Goal: Task Accomplishment & Management: Manage account settings

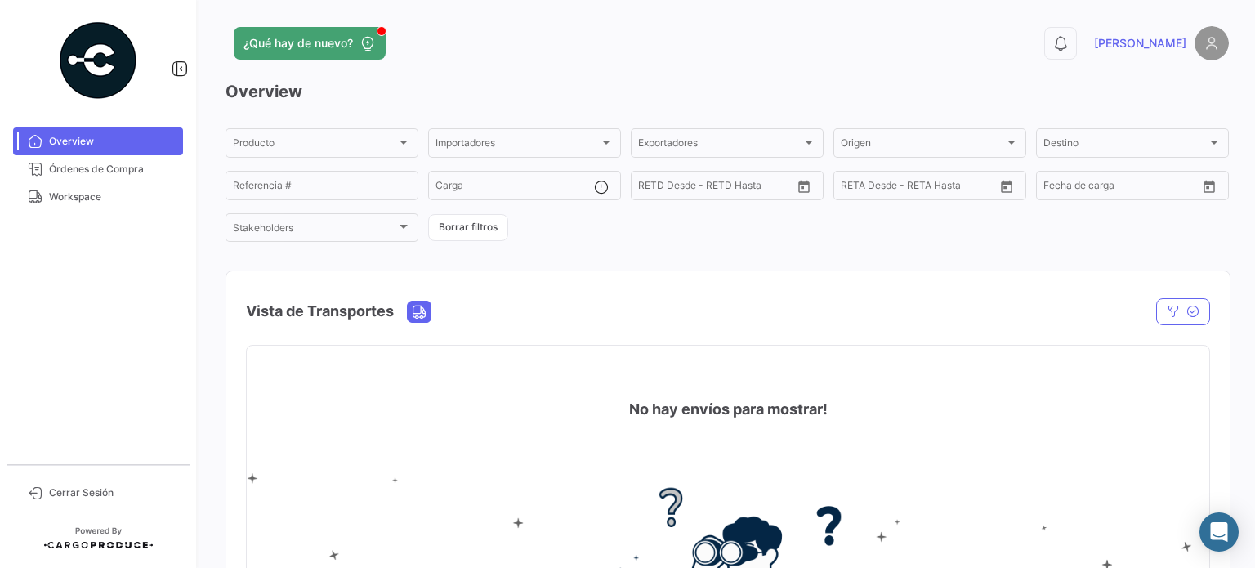
click at [120, 213] on mat-nav-list "Overview Órdenes de Compra Workspace" at bounding box center [98, 289] width 196 height 337
click at [109, 192] on span "Workspace" at bounding box center [112, 196] width 127 height 15
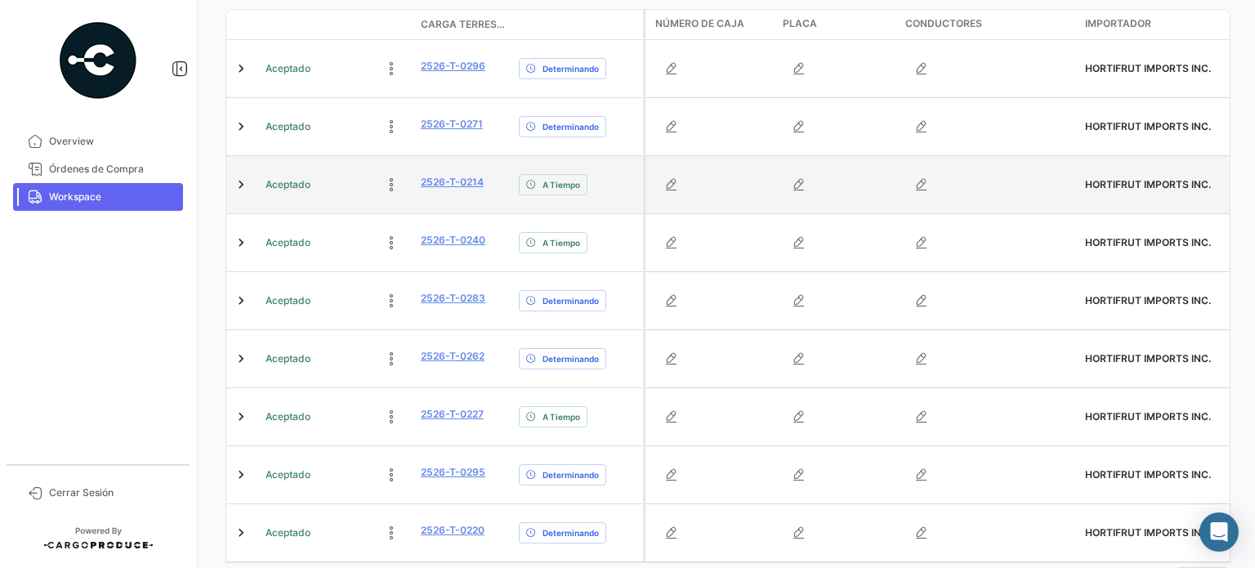
scroll to position [340, 0]
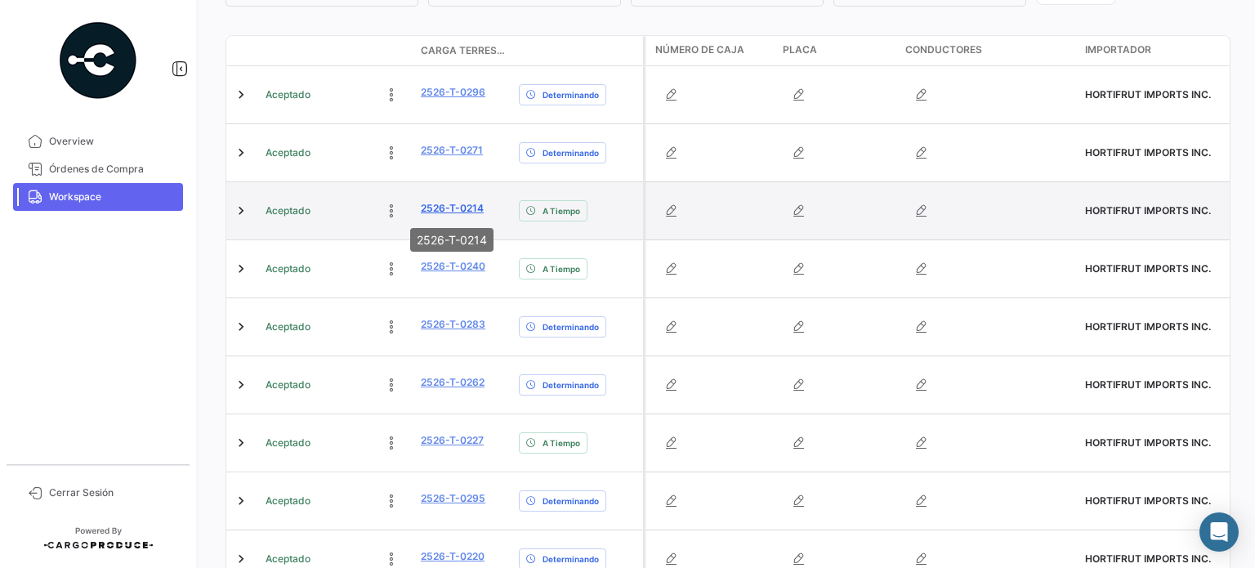
click at [461, 208] on link "2526-T-0214" at bounding box center [452, 208] width 63 height 15
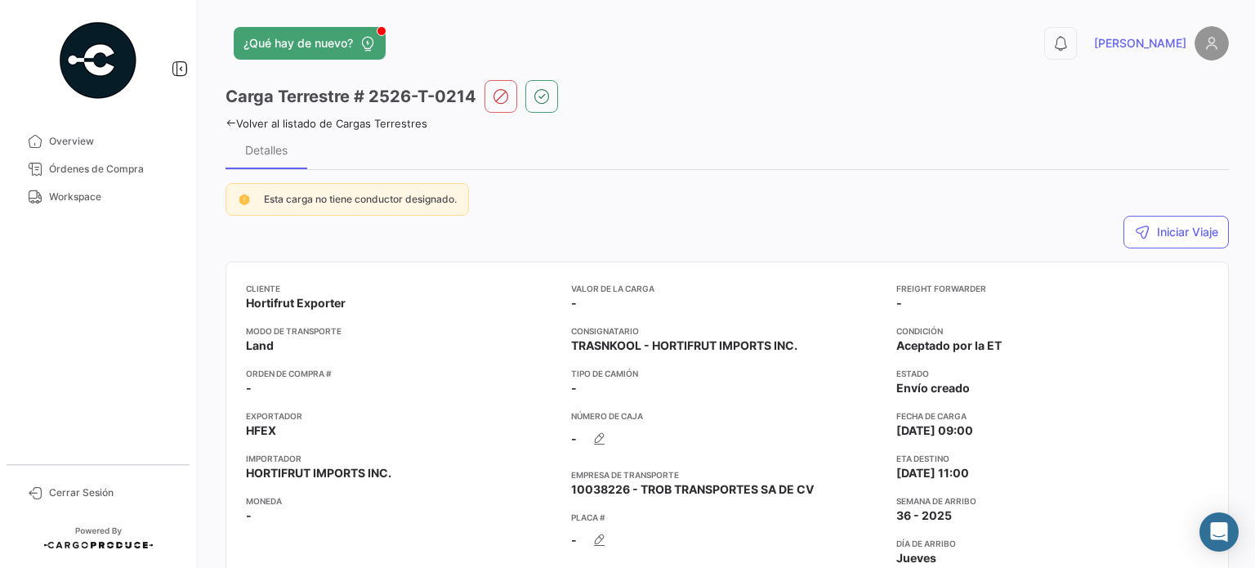
click at [232, 121] on icon at bounding box center [230, 123] width 11 height 11
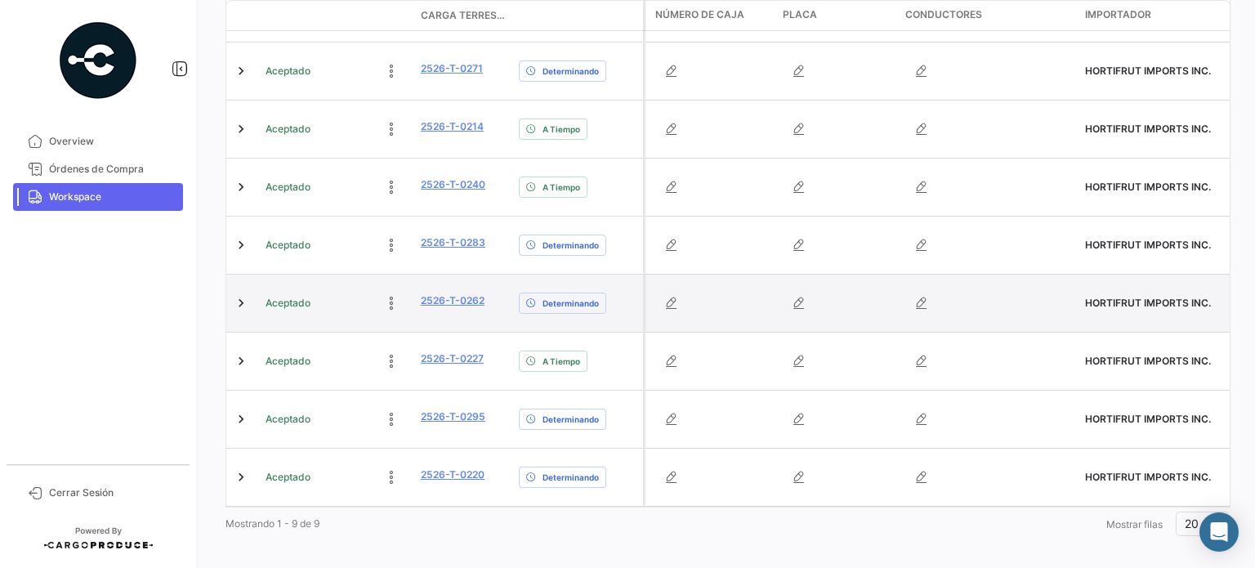
scroll to position [258, 0]
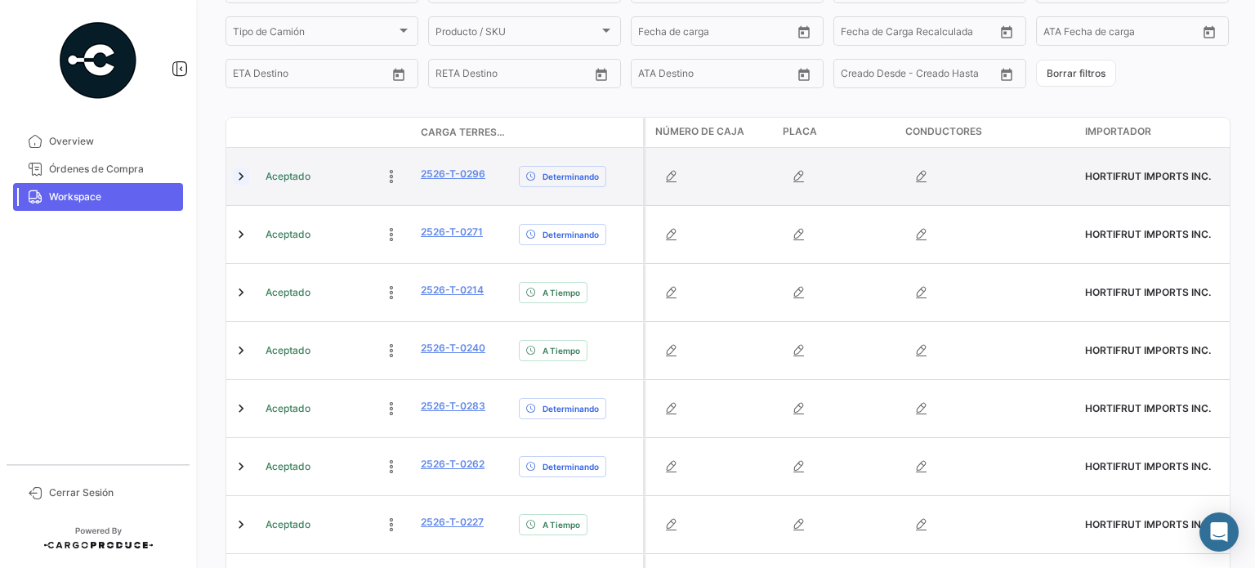
click at [240, 176] on link at bounding box center [241, 176] width 16 height 16
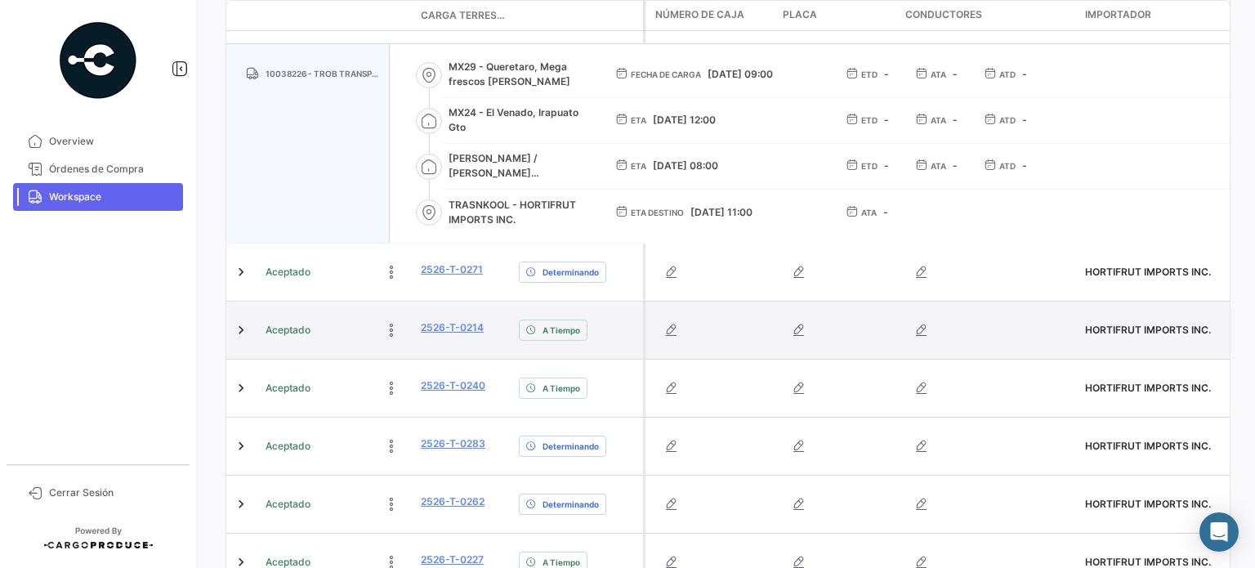
scroll to position [421, 0]
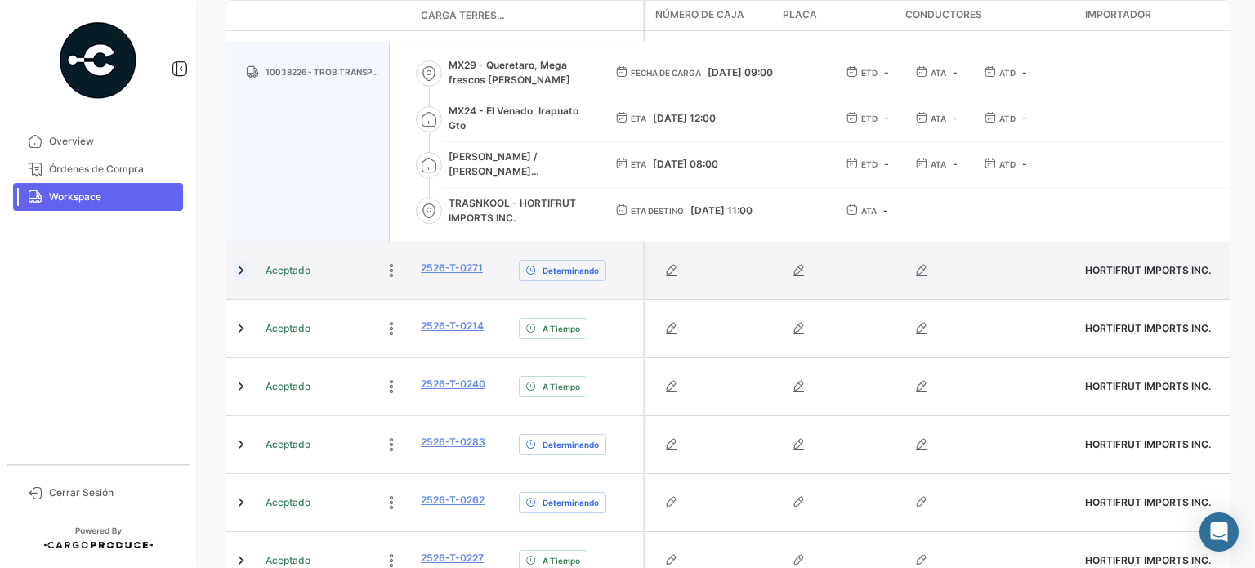
click at [237, 271] on link at bounding box center [241, 270] width 16 height 16
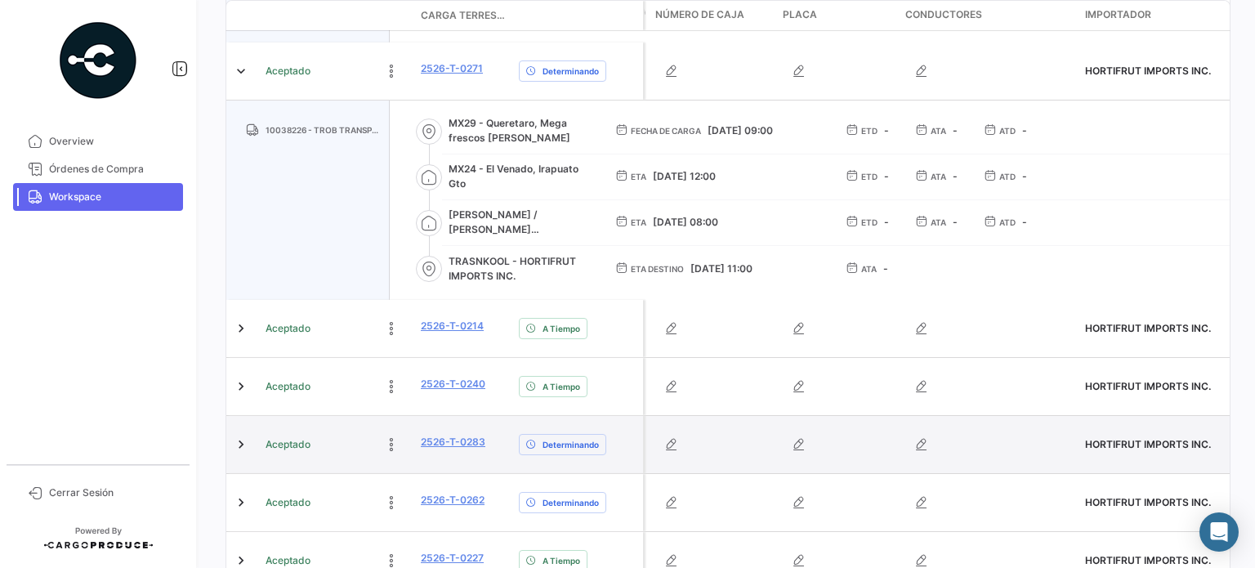
scroll to position [666, 0]
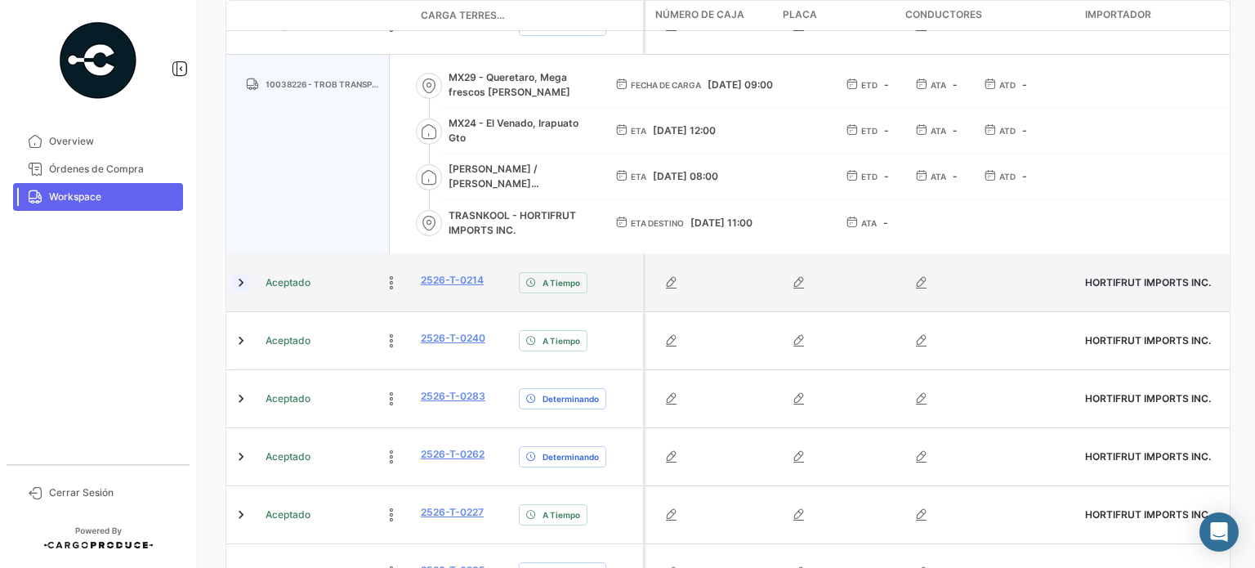
click at [242, 287] on link at bounding box center [241, 282] width 16 height 16
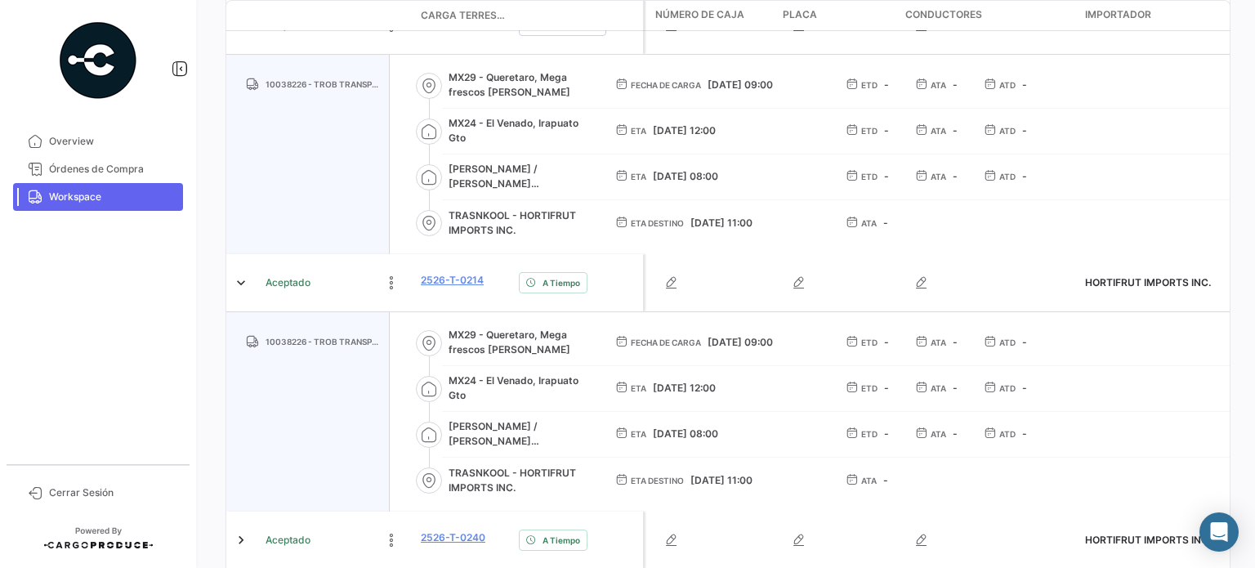
scroll to position [830, 0]
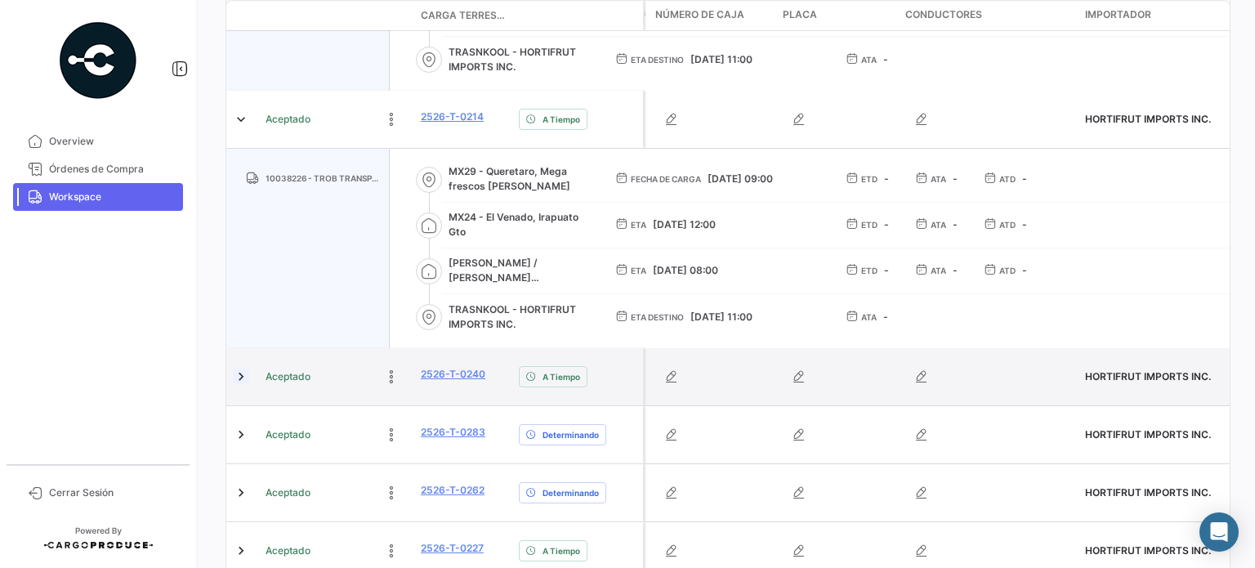
click at [238, 378] on link at bounding box center [241, 376] width 16 height 16
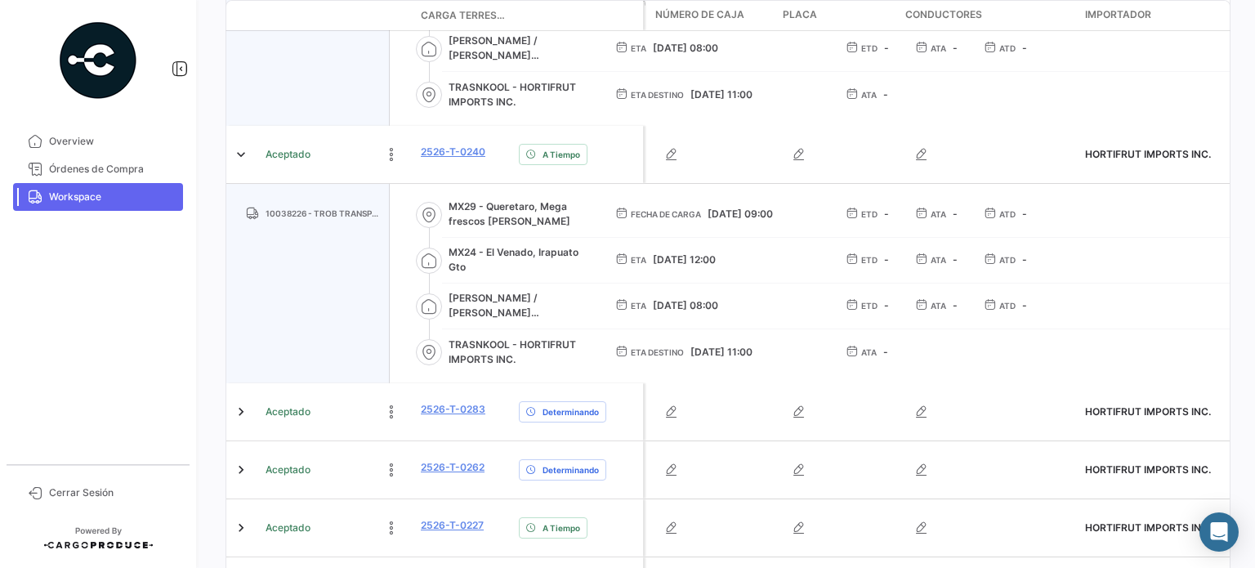
scroll to position [1075, 0]
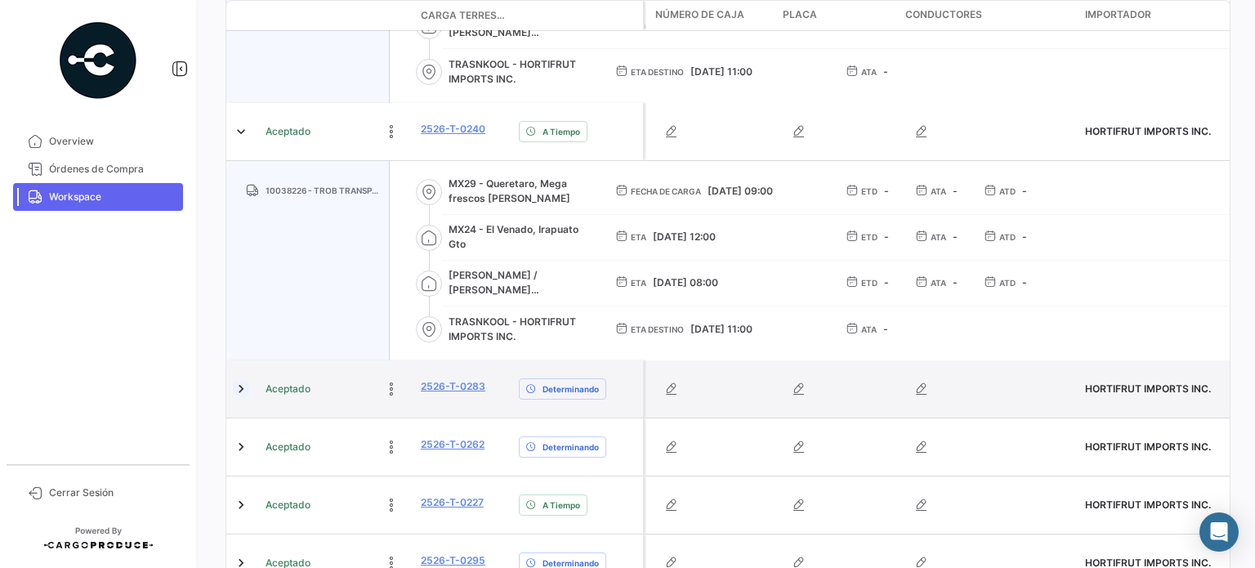
click at [235, 390] on link at bounding box center [241, 389] width 16 height 16
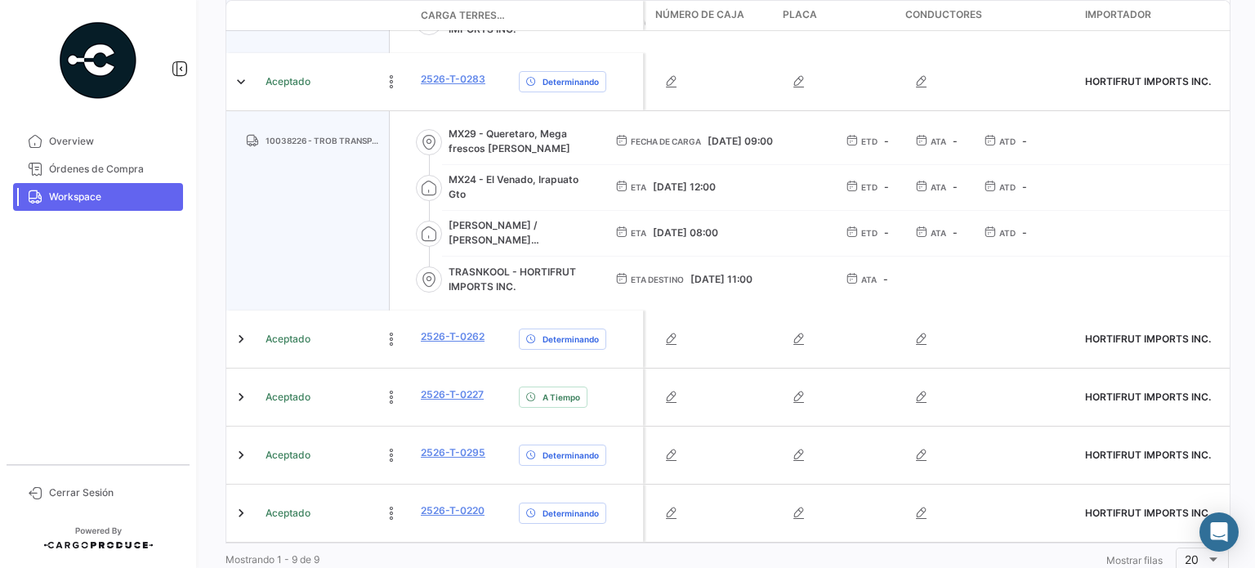
scroll to position [1402, 0]
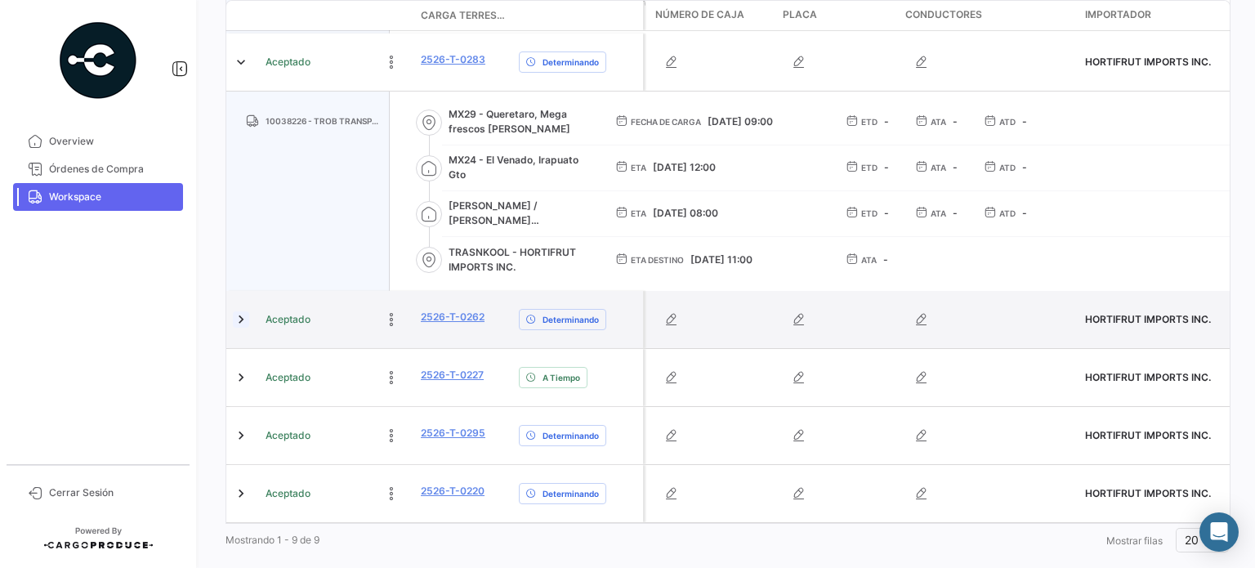
click at [238, 319] on link at bounding box center [241, 319] width 16 height 16
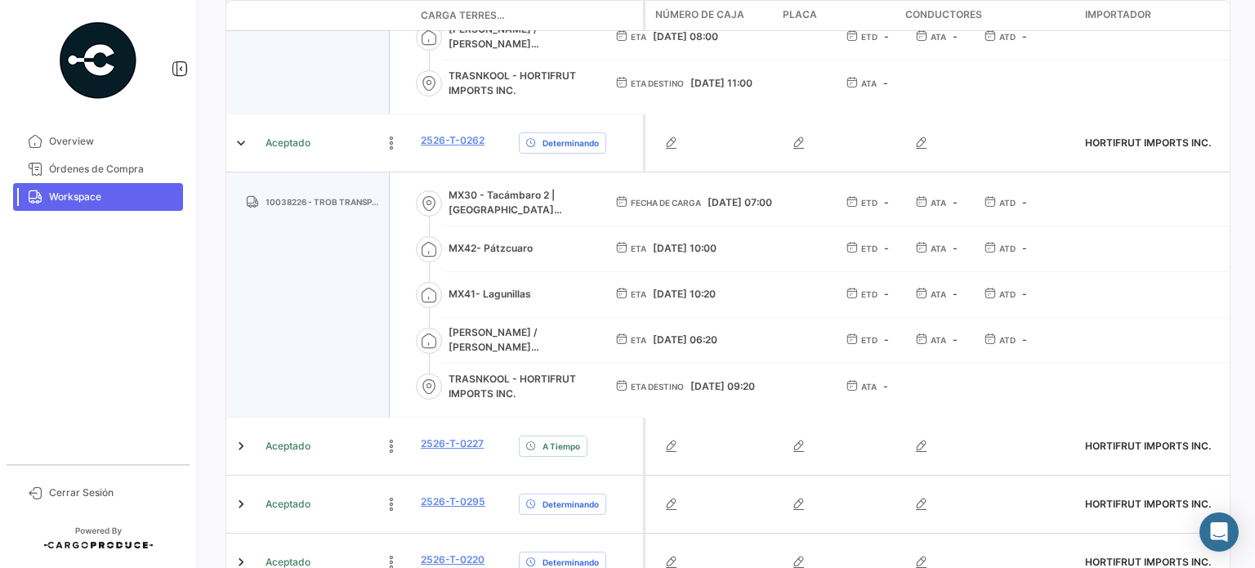
scroll to position [1663, 0]
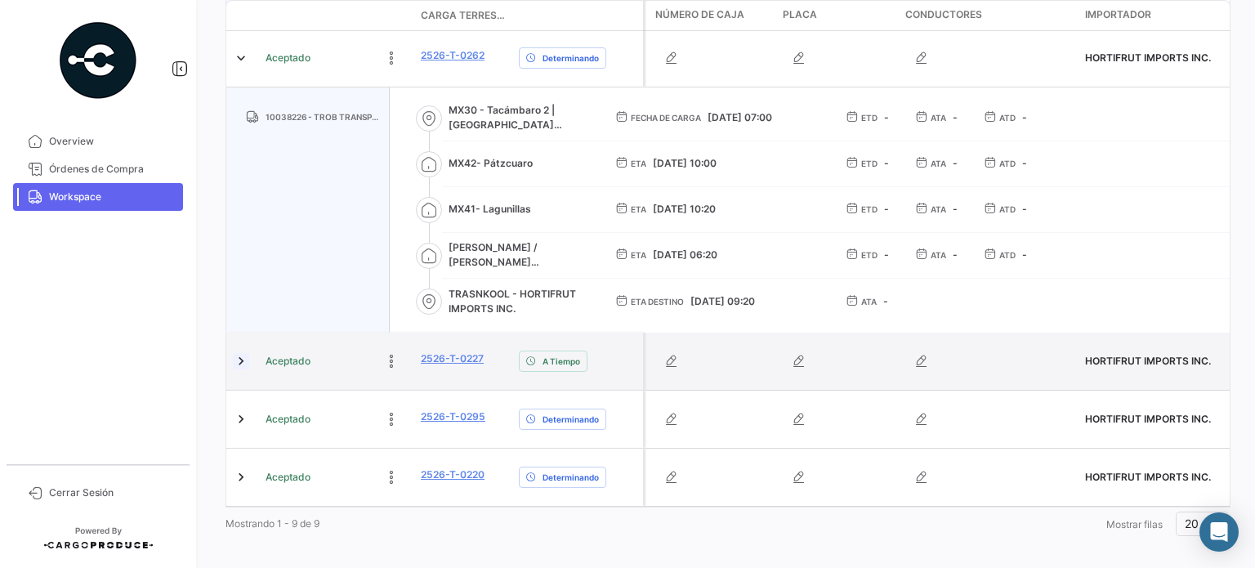
click at [245, 355] on link at bounding box center [241, 361] width 16 height 16
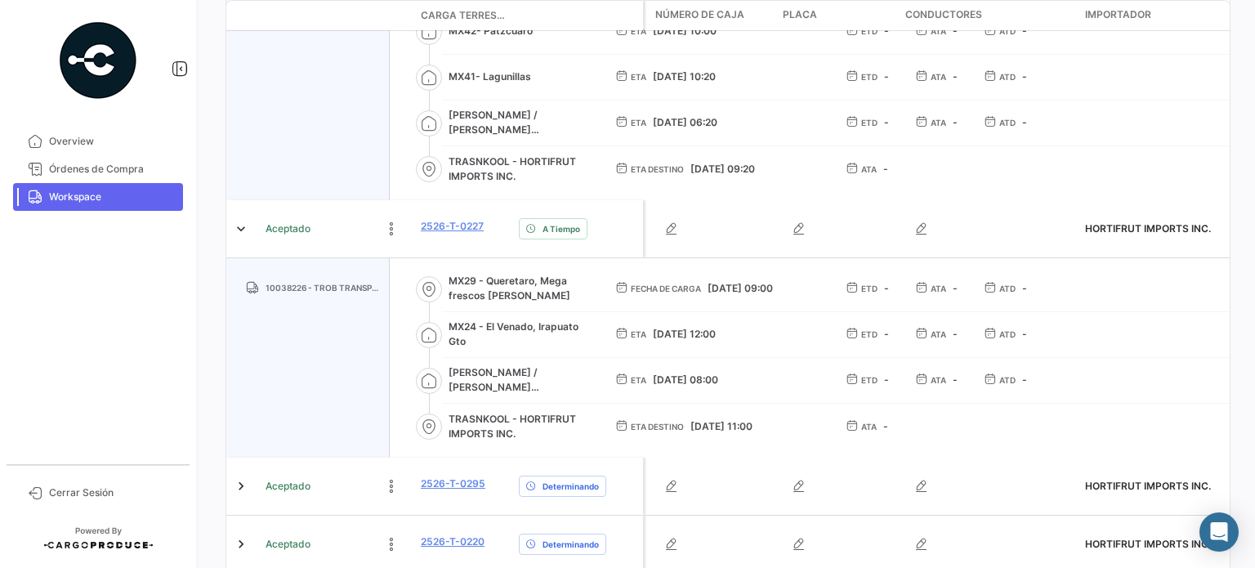
scroll to position [1862, 0]
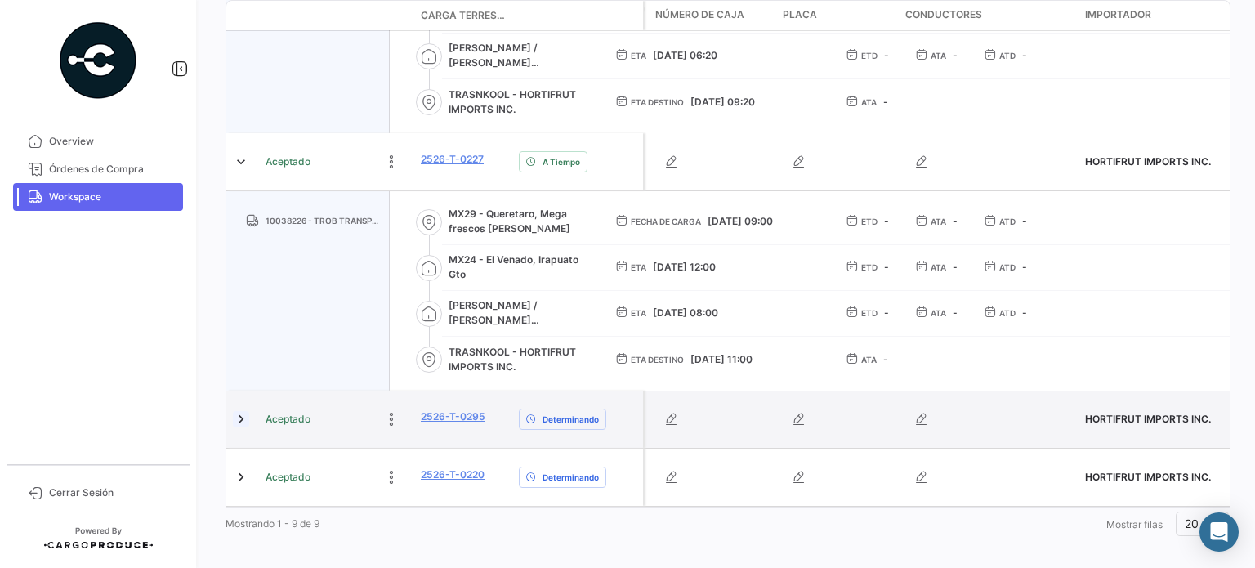
click at [242, 413] on link at bounding box center [241, 419] width 16 height 16
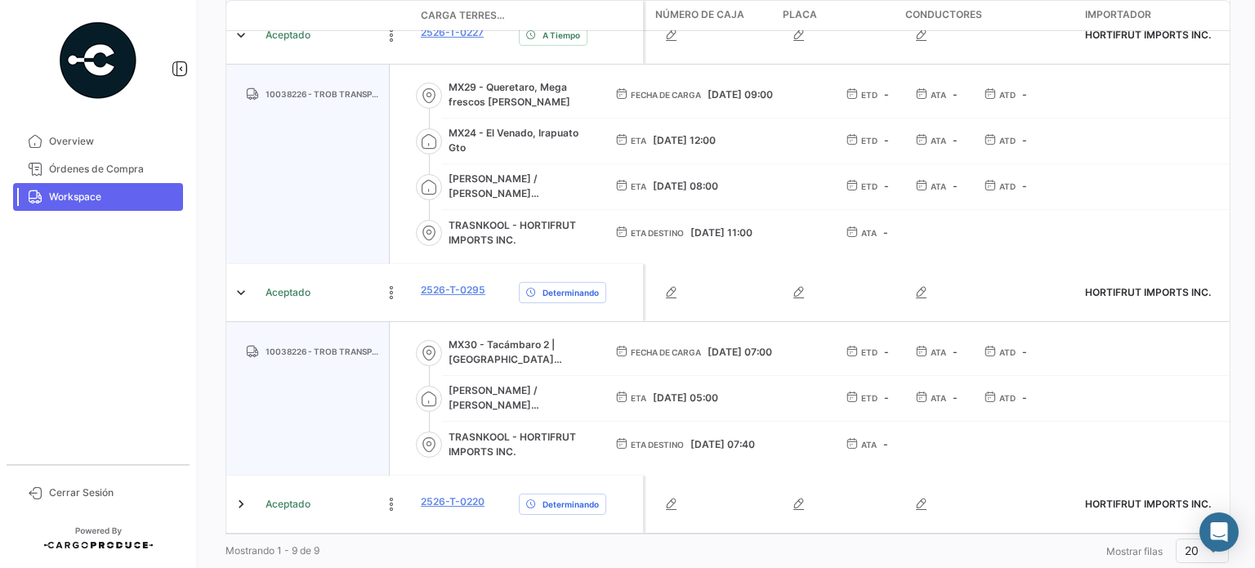
scroll to position [2016, 0]
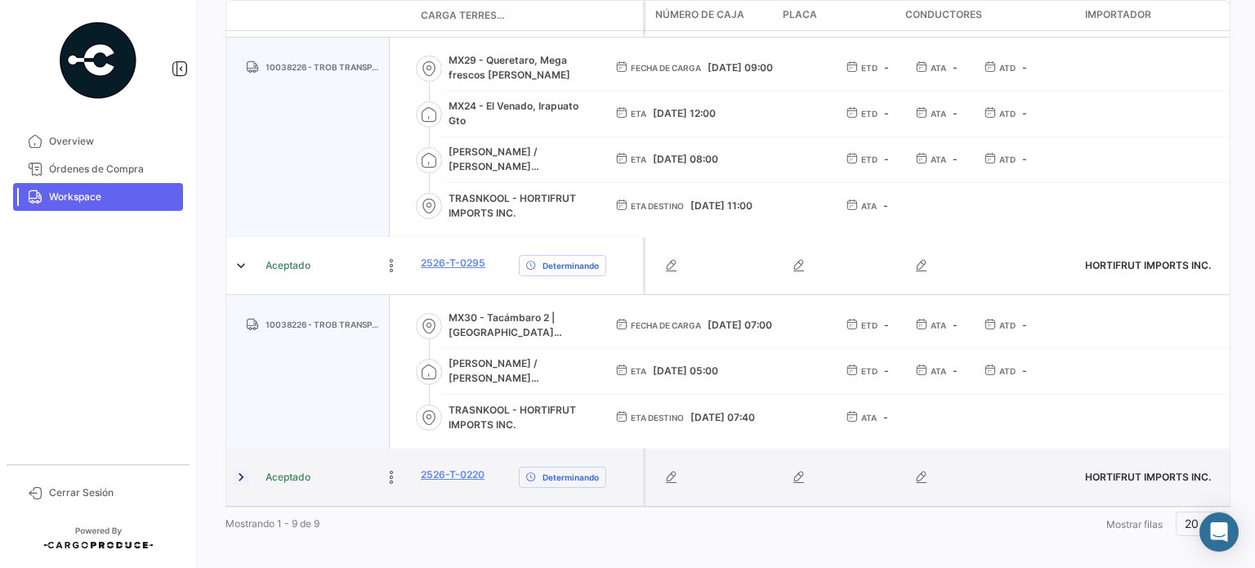
click at [235, 469] on link at bounding box center [241, 477] width 16 height 16
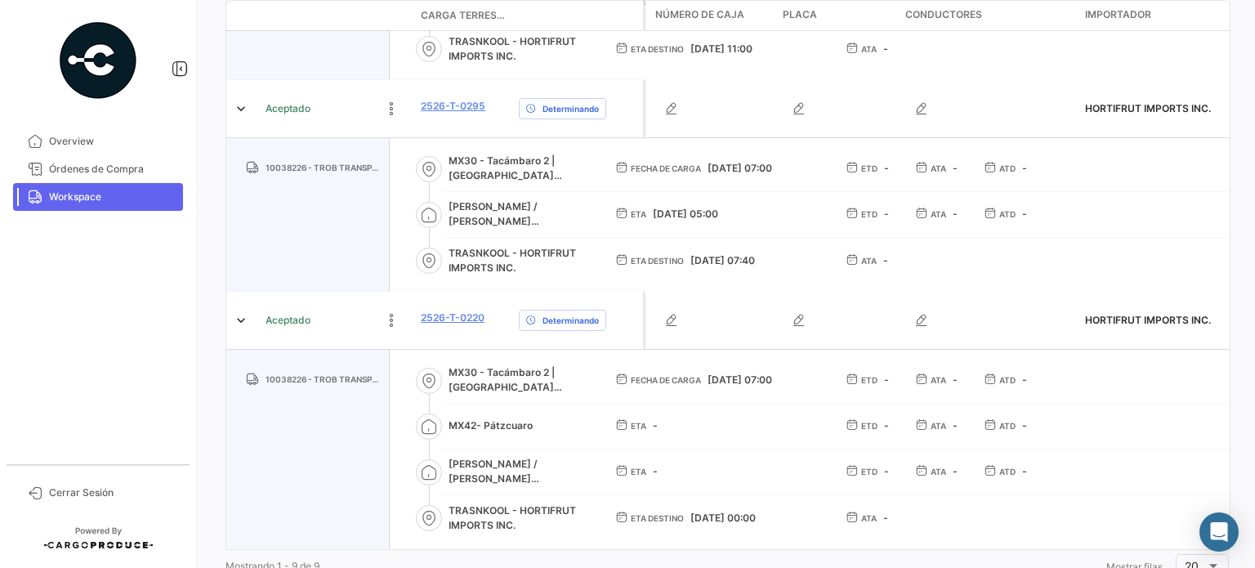
scroll to position [2215, 0]
